Goal: Find specific page/section

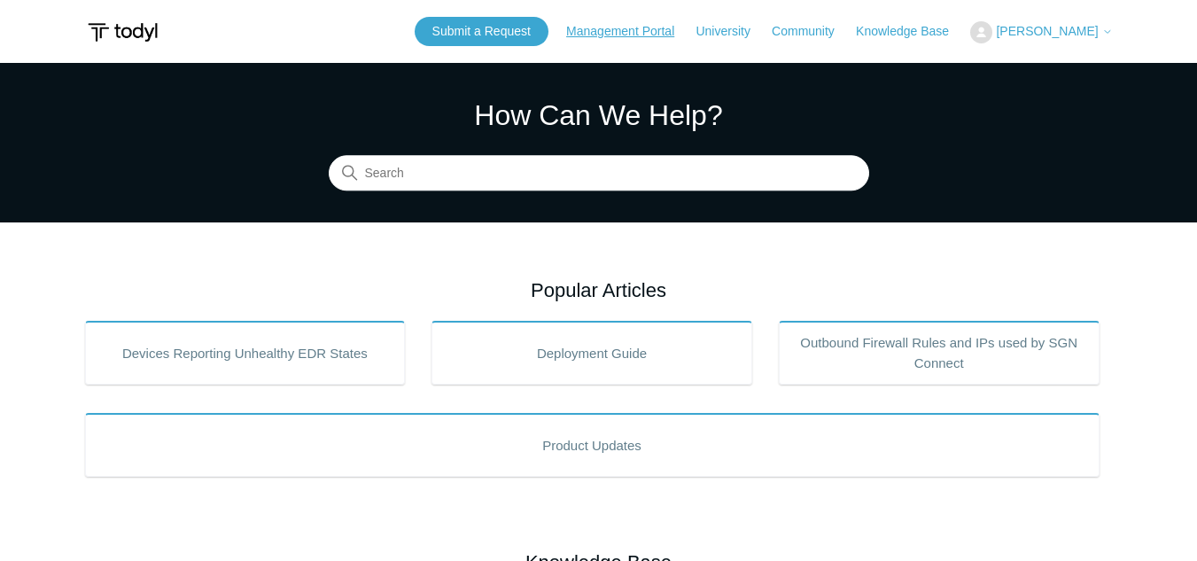
click at [671, 31] on link "Management Portal" at bounding box center [629, 31] width 126 height 19
